Goal: Task Accomplishment & Management: Use online tool/utility

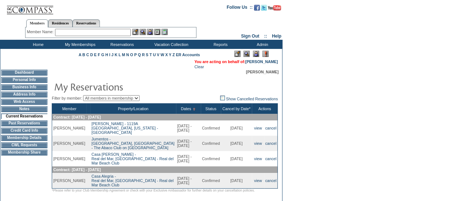
scroll to position [36, 0]
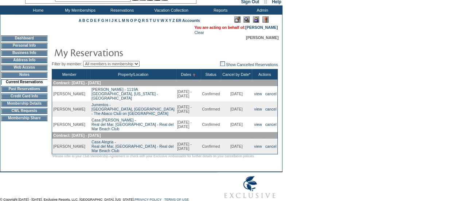
click at [28, 114] on td "CWL Requests" at bounding box center [24, 111] width 46 height 6
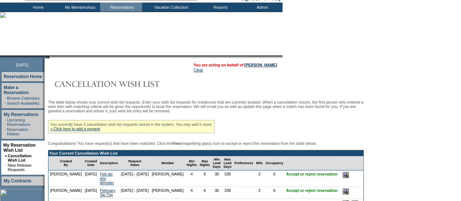
scroll to position [146, 0]
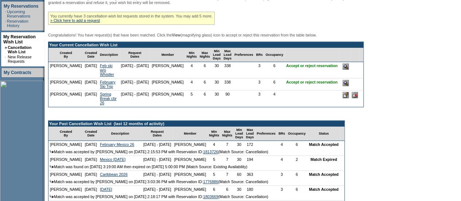
click at [349, 86] on input "image" at bounding box center [346, 83] width 6 height 6
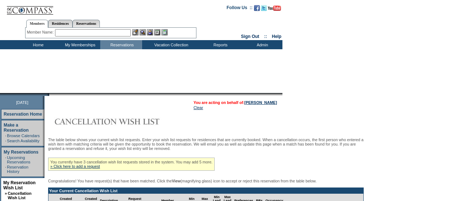
scroll to position [146, 0]
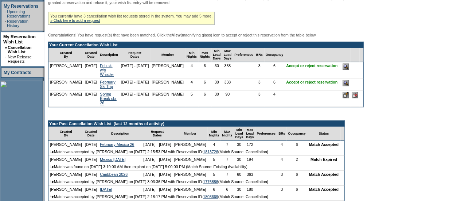
click at [349, 70] on input "image" at bounding box center [346, 66] width 6 height 6
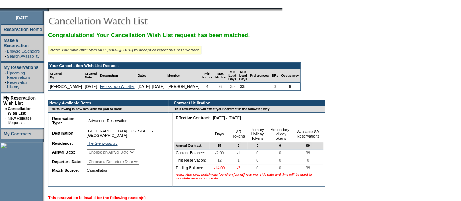
scroll to position [146, 0]
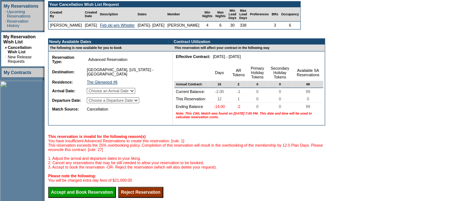
click at [120, 91] on select "Choose an Arrival Date Sunday, February 22, 2026 Monday, February 23, 2026 Tues…" at bounding box center [111, 91] width 48 height 6
select select "02/22/2026"
click at [95, 89] on select "Choose an Arrival Date Sunday, February 22, 2026 Monday, February 23, 2026 Tues…" at bounding box center [111, 91] width 48 height 6
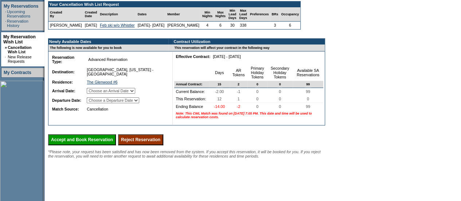
click at [123, 101] on select "Choose a Departure Date Monday, February 23, 2026 Tuesday, February 24, 2026 We…" at bounding box center [113, 100] width 52 height 6
select select "02/28/2026"
click at [96, 103] on select "Choose a Departure Date Monday, February 23, 2026 Tuesday, February 24, 2026 We…" at bounding box center [113, 100] width 52 height 6
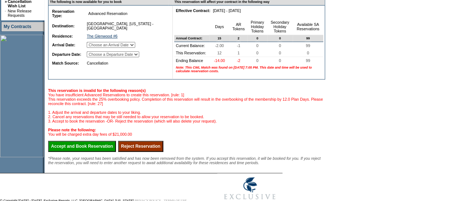
scroll to position [235, 0]
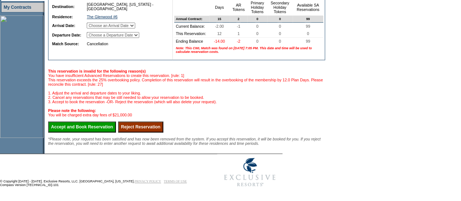
click at [159, 121] on input "Reject Reservation" at bounding box center [140, 126] width 45 height 11
